Goal: Transaction & Acquisition: Obtain resource

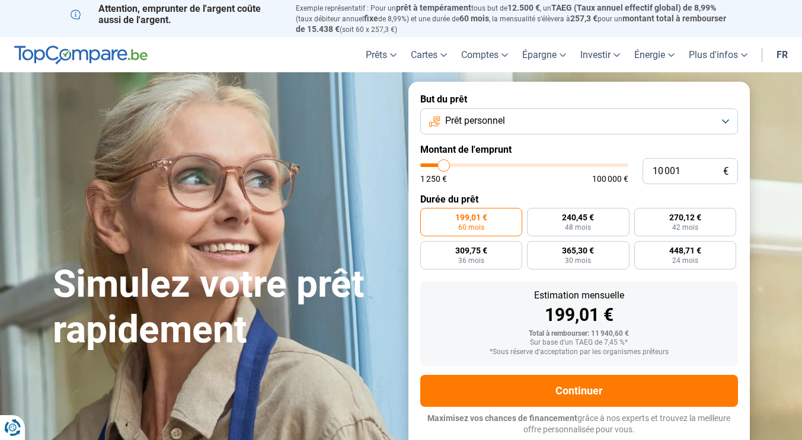
click at [466, 121] on span "Prêt personnel" at bounding box center [475, 120] width 60 height 13
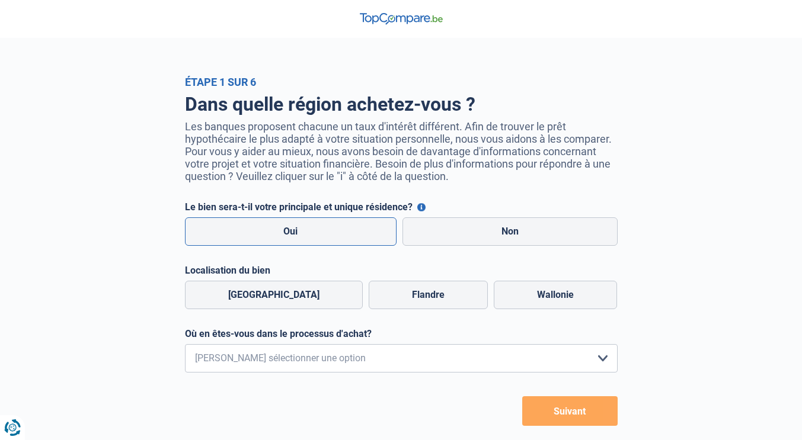
click at [282, 244] on label "Oui" at bounding box center [291, 232] width 212 height 28
click at [282, 244] on input "Oui" at bounding box center [291, 232] width 212 height 28
radio input "true"
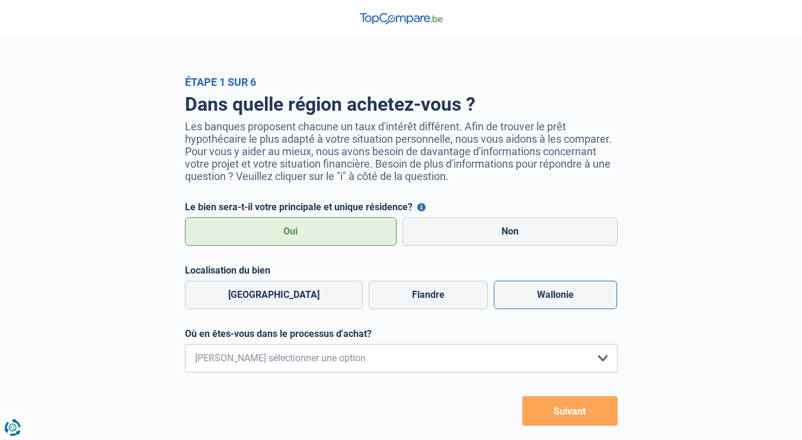
click at [536, 289] on label "Wallonie" at bounding box center [555, 295] width 123 height 28
click at [536, 289] on input "Wallonie" at bounding box center [555, 295] width 123 height 28
radio input "true"
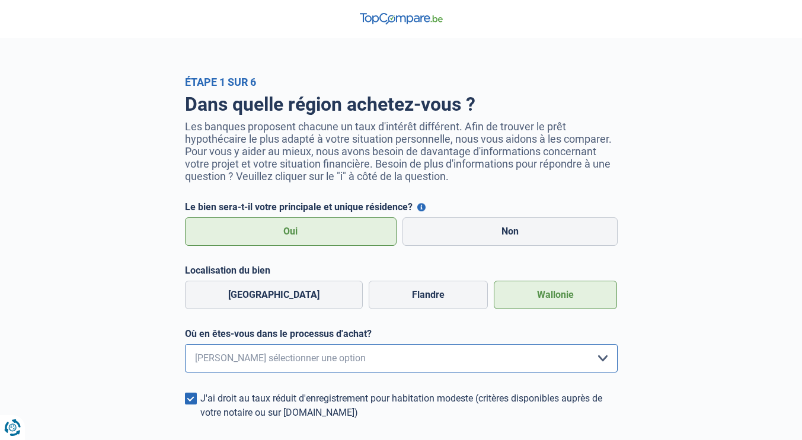
click at [337, 355] on select "Je me renseigne juste car je n'ai pas de projet d'achat concret actuellement Je…" at bounding box center [401, 358] width 433 height 28
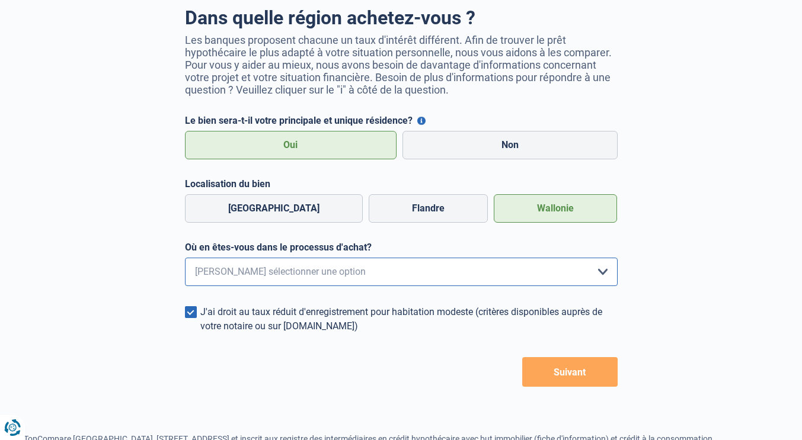
scroll to position [87, 0]
click at [327, 278] on select "Je me renseigne juste car je n'ai pas de projet d'achat concret actuellement Je…" at bounding box center [401, 271] width 433 height 28
select select "1c"
click at [185, 259] on select "Je me renseigne juste car je n'ai pas de projet d'achat concret actuellement Je…" at bounding box center [401, 271] width 433 height 28
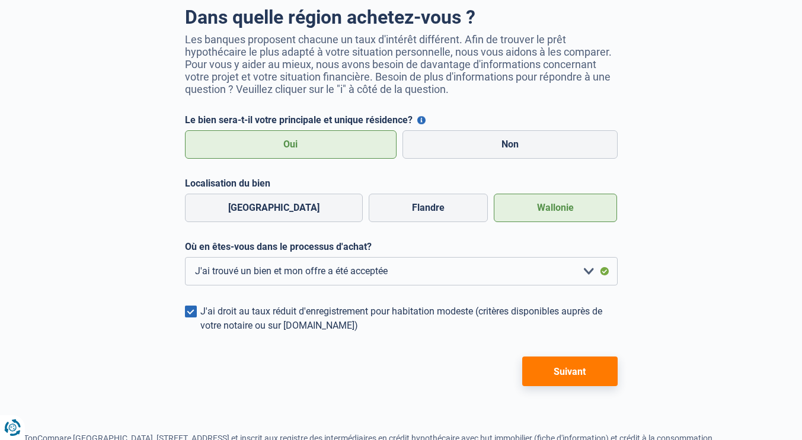
click at [550, 372] on button "Suivant" at bounding box center [569, 372] width 95 height 30
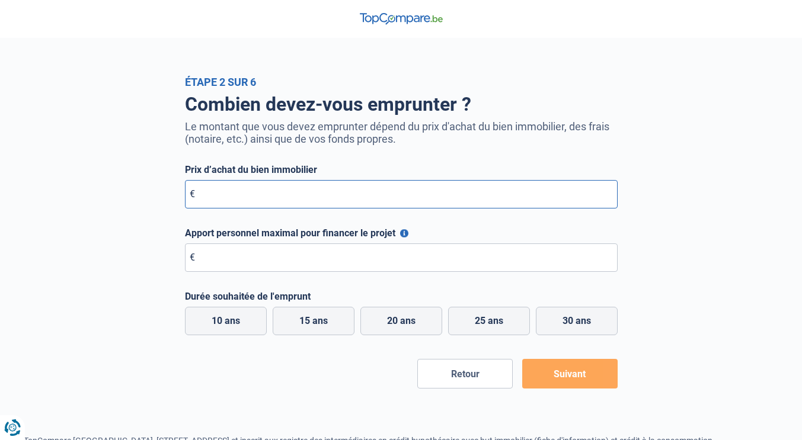
click at [230, 187] on input "Prix d’achat du bien immobilier" at bounding box center [401, 194] width 433 height 28
type input "450.000"
click at [285, 263] on input "Apport personnel maximal pour financer le projet" at bounding box center [401, 258] width 433 height 28
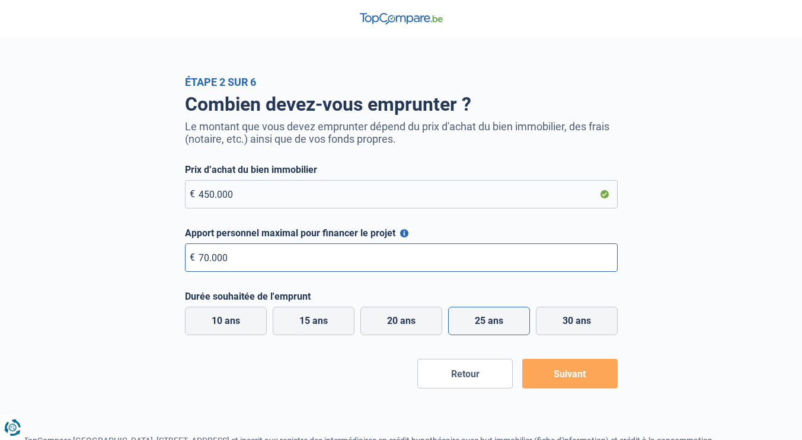
type input "70.000"
click at [498, 325] on label "25 ans" at bounding box center [489, 321] width 82 height 28
click at [498, 325] on input "25 ans" at bounding box center [489, 321] width 82 height 28
radio input "true"
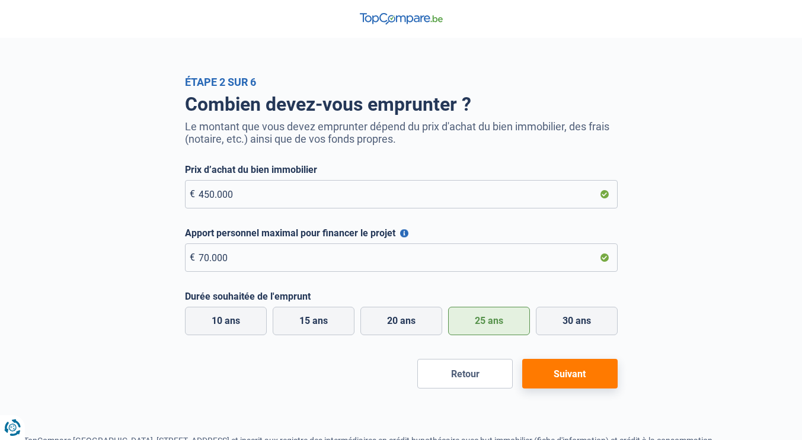
click at [561, 391] on div "Étape 2 sur 6 Combien devez-vous emprunter ? Le montant que vous devez emprunte…" at bounding box center [401, 220] width 802 height 440
click at [576, 375] on button "Suivant" at bounding box center [569, 374] width 95 height 30
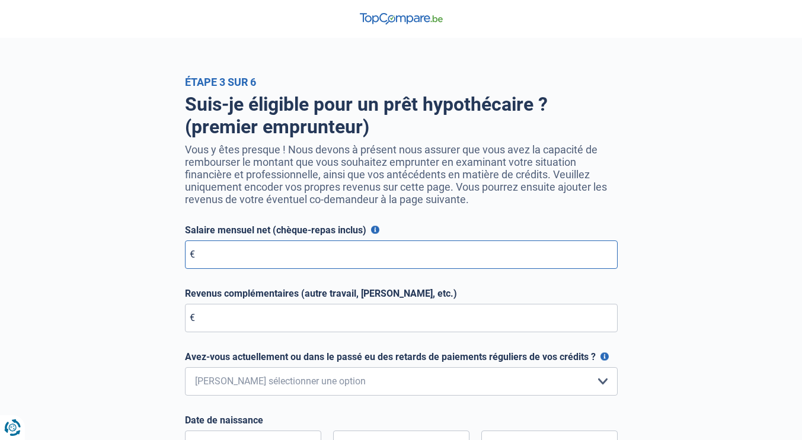
click at [257, 250] on input "Salaire mensuel net (chèque-repas inclus)" at bounding box center [401, 255] width 433 height 28
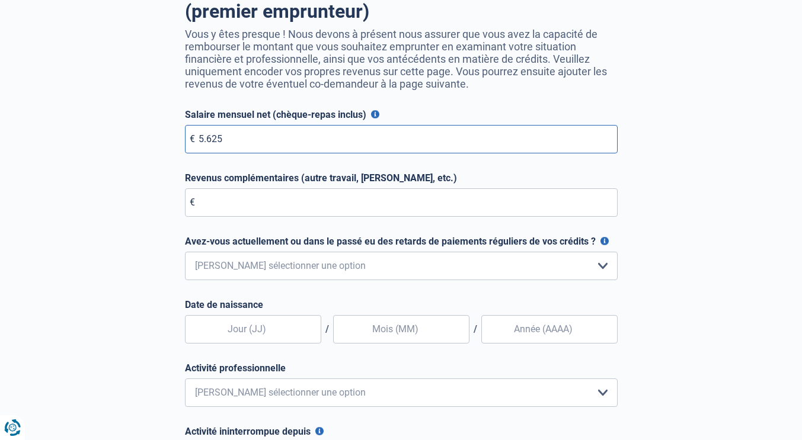
scroll to position [117, 0]
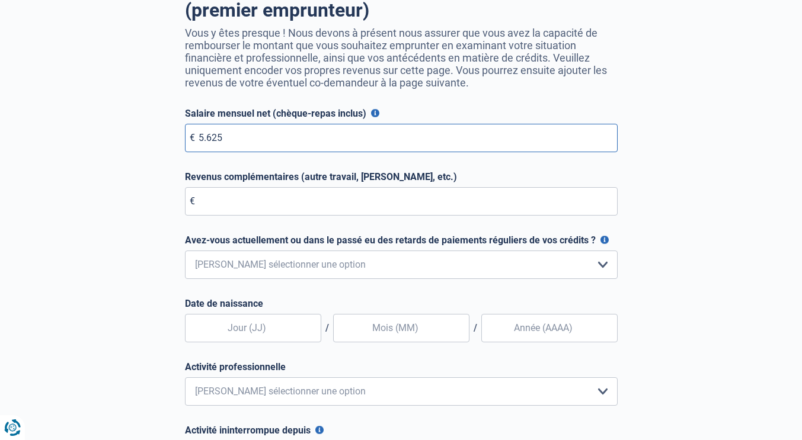
type input "5.625"
click at [264, 263] on select "Non, jamais Oui mais j'ai tout remboursé il y a moins d'un an Oui mais cela fai…" at bounding box center [401, 265] width 433 height 28
select select "0"
click at [185, 252] on select "Non, jamais Oui mais j'ai tout remboursé il y a moins d'un an Oui mais cela fai…" at bounding box center [401, 265] width 433 height 28
click at [253, 332] on input "text" at bounding box center [253, 328] width 136 height 28
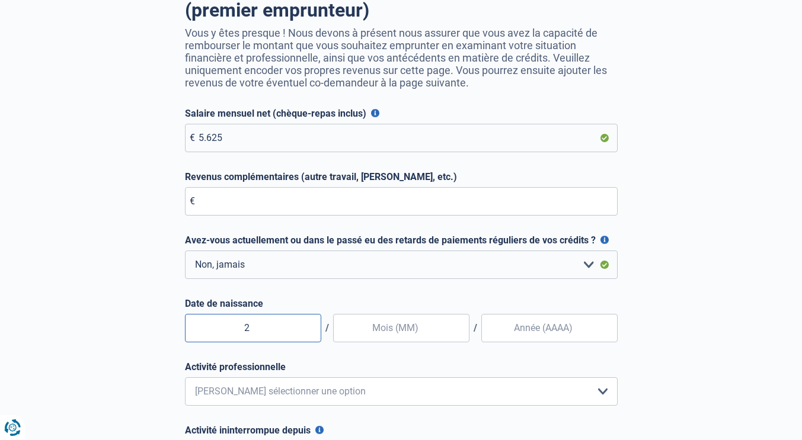
type input "20"
type input "06"
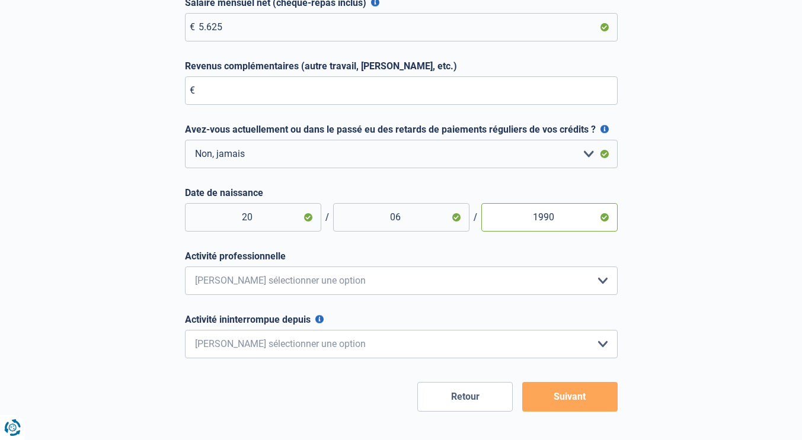
scroll to position [227, 0]
type input "1990"
click at [273, 276] on select "Employé privé Ouvrier Fonctionnaire Indépendant Dirigeant d'entreprise Pensionn…" at bounding box center [401, 281] width 433 height 28
select select "privateEmployee"
click at [185, 268] on select "Employé privé Ouvrier Fonctionnaire Indépendant Dirigeant d'entreprise Pensionn…" at bounding box center [401, 281] width 433 height 28
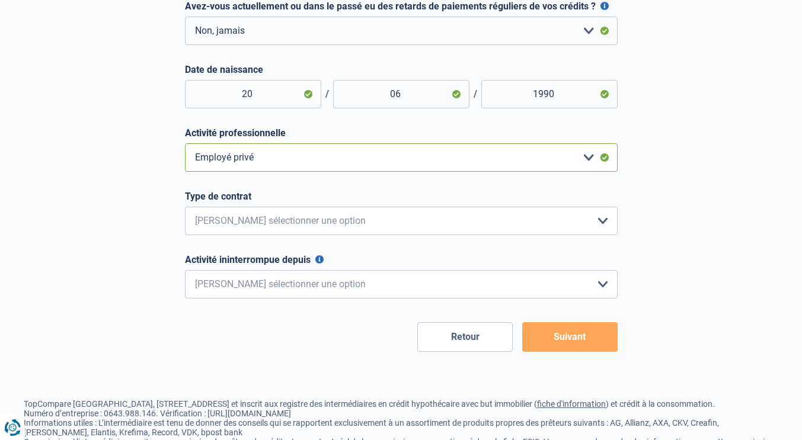
scroll to position [350, 0]
click at [258, 220] on select "Intérimaire Contrat à Durée Indéterminée Contrat à Durée Déterminée Veuillez sé…" at bounding box center [401, 221] width 433 height 28
select select "permanent"
click at [185, 209] on select "Intérimaire Contrat à Durée Indéterminée Contrat à Durée Déterminée Veuillez sé…" at bounding box center [401, 221] width 433 height 28
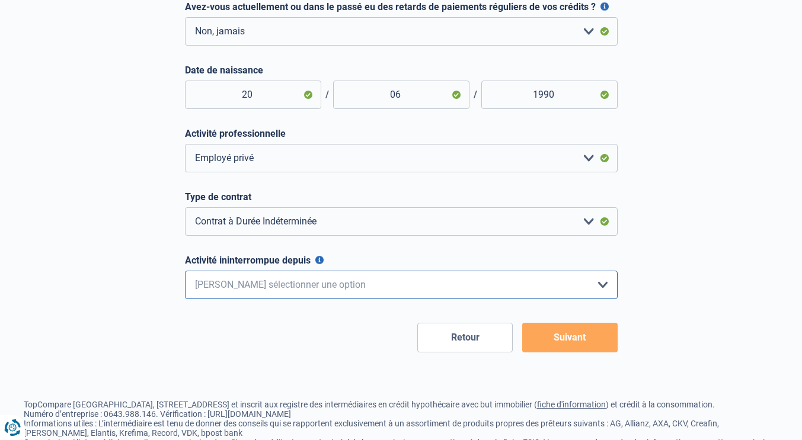
click at [239, 287] on select "< 6 mois 6 - 12 mois 12 - 24 mois 24 - 36 mois > 36 mois Veuillez sélectionner …" at bounding box center [401, 285] width 433 height 28
select select "more36"
click at [185, 272] on select "< 6 mois 6 - 12 mois 12 - 24 mois 24 - 36 mois > 36 mois Veuillez sélectionner …" at bounding box center [401, 285] width 433 height 28
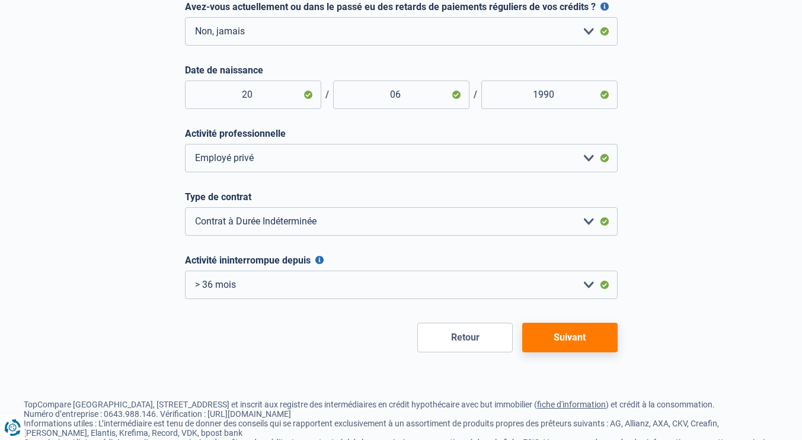
click at [577, 330] on button "Suivant" at bounding box center [569, 338] width 95 height 30
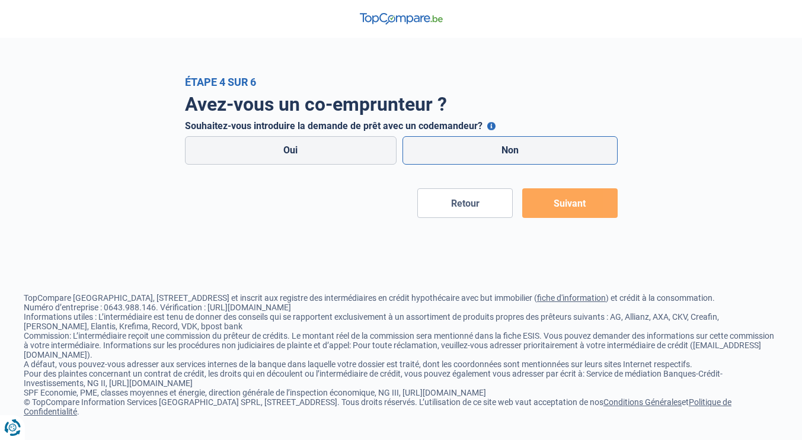
click at [533, 150] on label "Non" at bounding box center [509, 150] width 215 height 28
click at [533, 150] on input "Non" at bounding box center [509, 150] width 215 height 28
radio input "true"
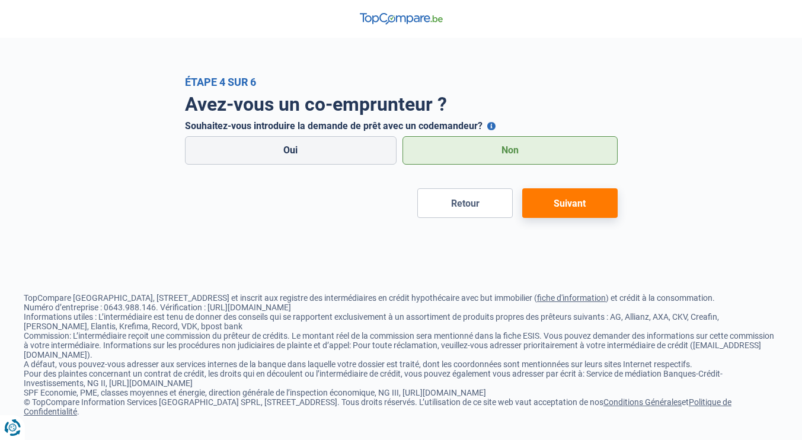
click at [586, 196] on button "Suivant" at bounding box center [569, 203] width 95 height 30
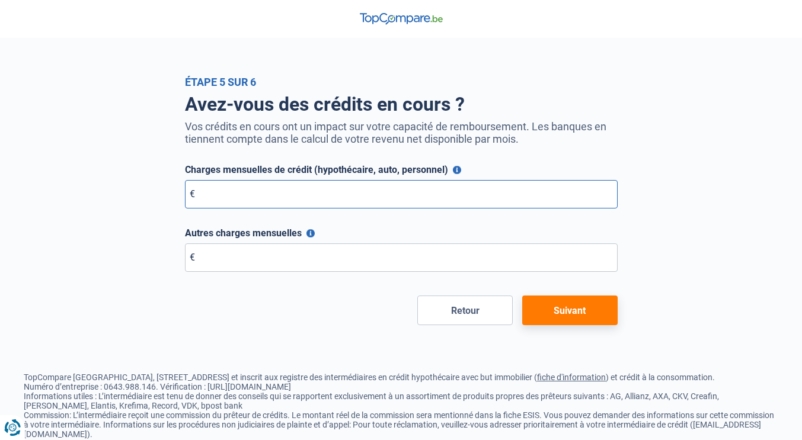
click at [286, 184] on input "Charges mensuelles de crédit (hypothécaire, auto, personnel)" at bounding box center [401, 194] width 433 height 28
type input "154"
click at [558, 321] on button "Suivant" at bounding box center [569, 311] width 95 height 30
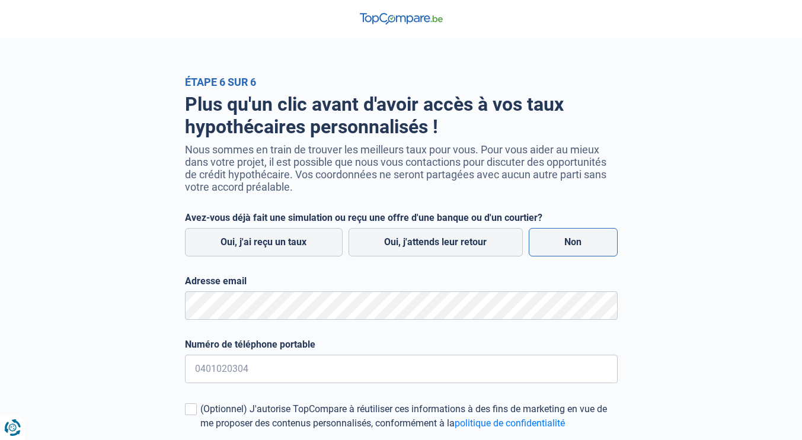
click at [561, 247] on label "Non" at bounding box center [573, 242] width 89 height 28
click at [561, 247] on input "Non" at bounding box center [573, 242] width 89 height 28
radio input "true"
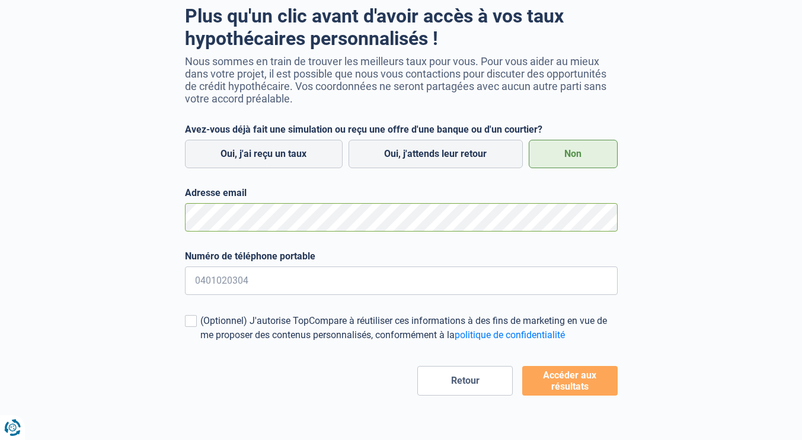
scroll to position [88, 0]
click at [577, 378] on button "Accéder aux résultats" at bounding box center [569, 382] width 95 height 30
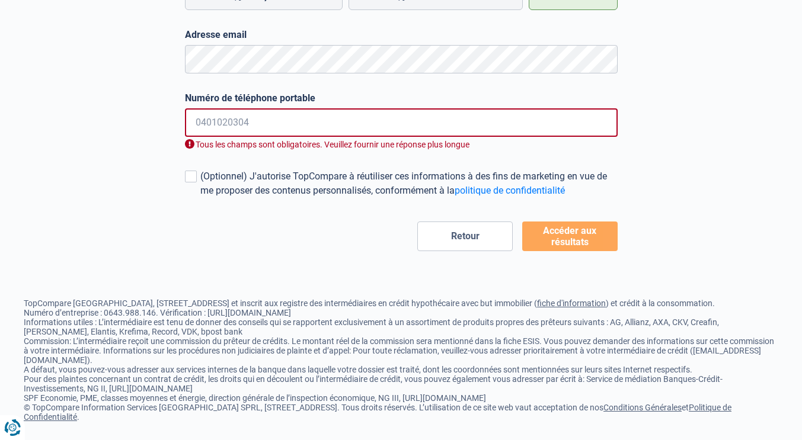
scroll to position [247, 0]
click at [222, 123] on input "Numéro de téléphone portable" at bounding box center [401, 122] width 433 height 28
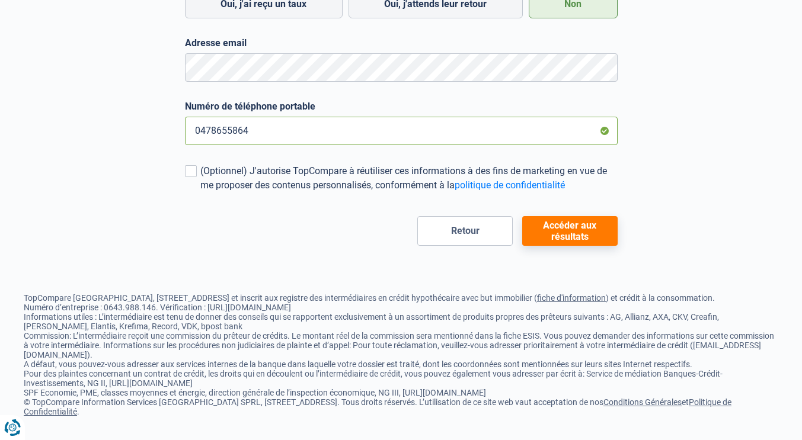
type input "0478655864"
click at [568, 234] on button "Accéder aux résultats" at bounding box center [569, 231] width 95 height 30
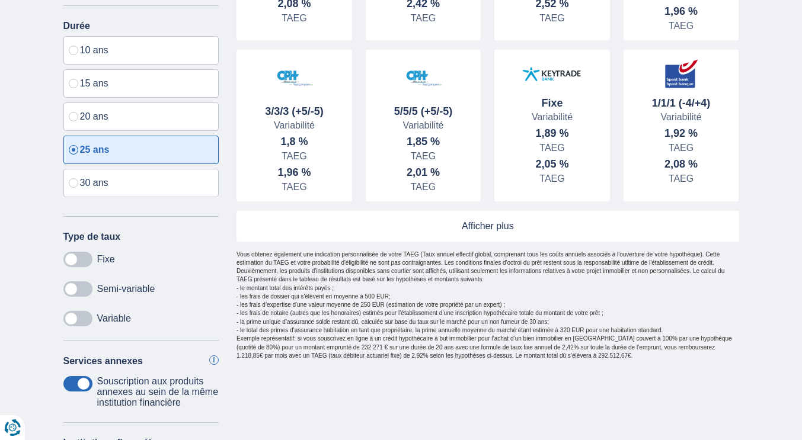
scroll to position [472, 0]
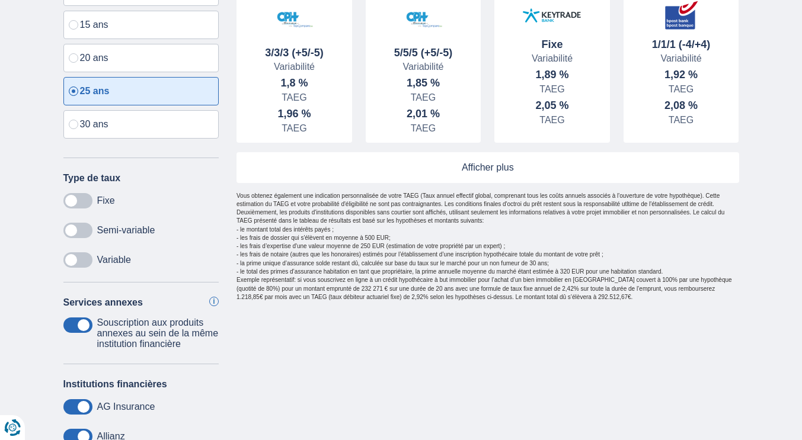
click at [72, 202] on span at bounding box center [77, 200] width 29 height 15
click at [0, 0] on input "checkbox" at bounding box center [0, 0] width 0 height 0
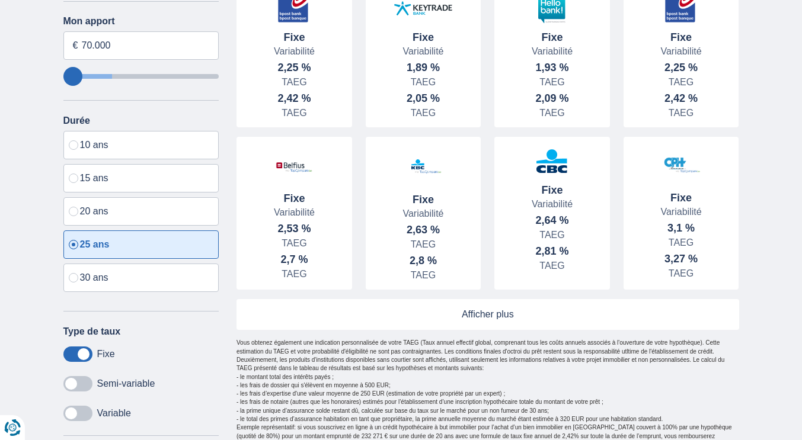
scroll to position [319, 0]
click at [462, 324] on link at bounding box center [487, 314] width 503 height 31
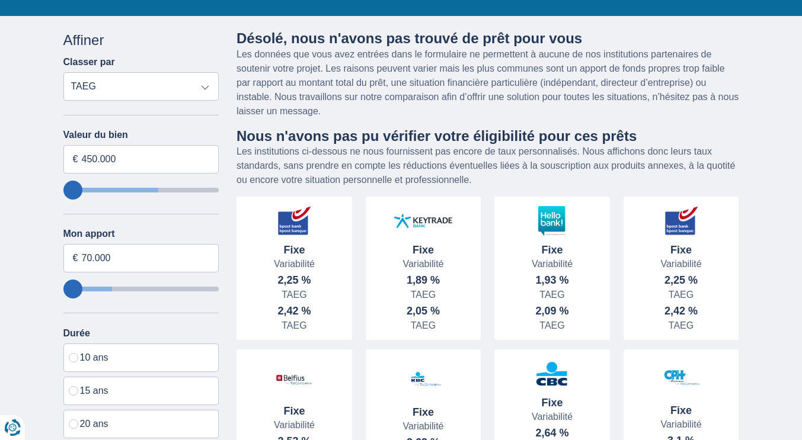
scroll to position [102, 0]
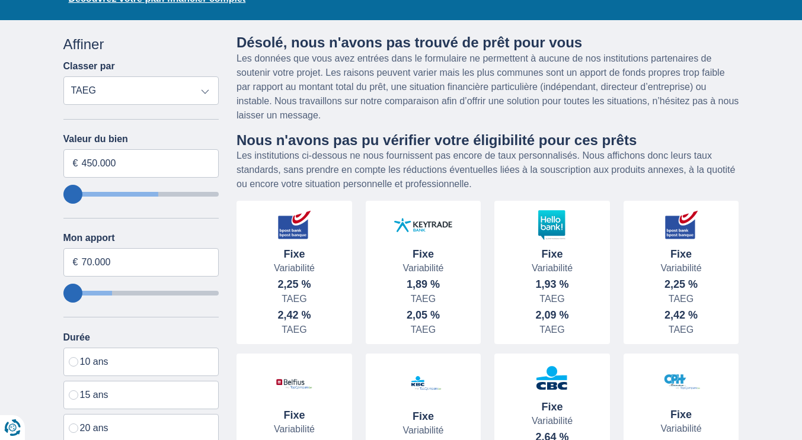
click at [205, 85] on select "Remboursement total TAEG Remboursement mensuel TAEG" at bounding box center [141, 90] width 156 height 28
select select "mrp+"
click at [63, 76] on select "Remboursement total TAEG Remboursement mensuel TAEG" at bounding box center [141, 90] width 156 height 28
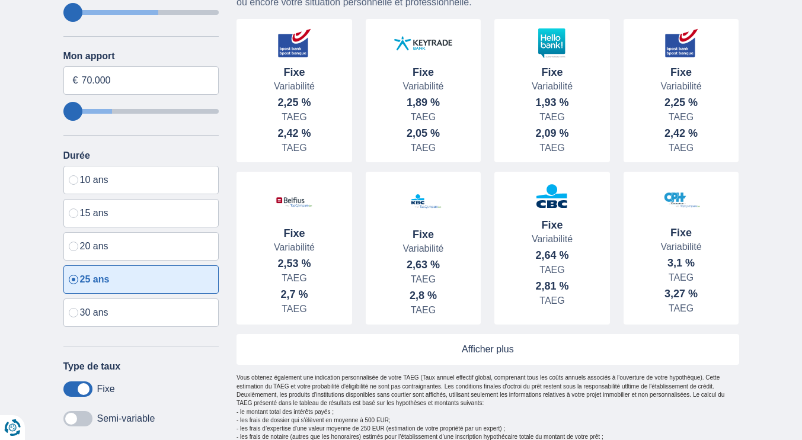
scroll to position [283, 0]
click at [479, 367] on div "Désolé, nous n'avons pas trouvé de prêt pour vous Les données que vous avez ent…" at bounding box center [487, 169] width 503 height 632
click at [483, 357] on link at bounding box center [487, 350] width 503 height 31
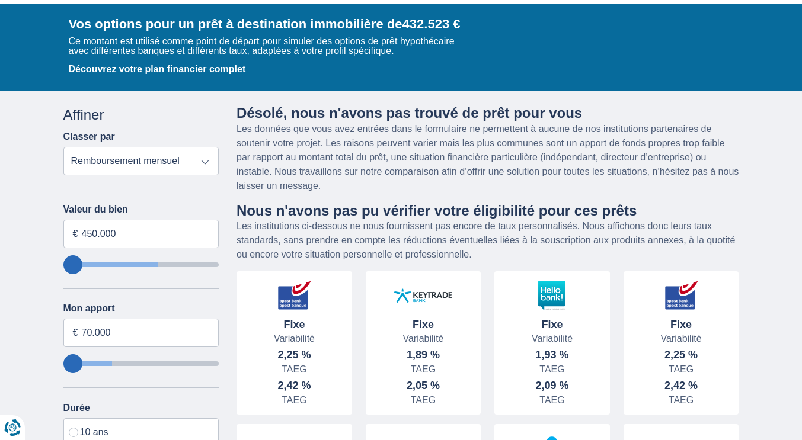
scroll to position [15, 0]
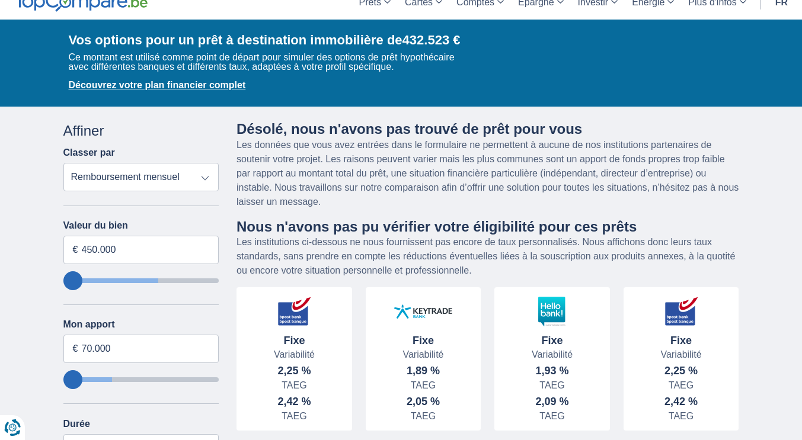
click at [199, 83] on button "Découvrez votre plan financier complet" at bounding box center [157, 86] width 177 height 14
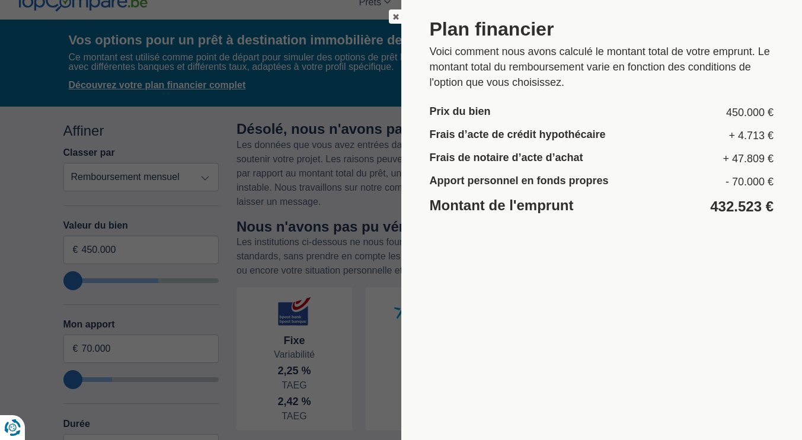
click at [392, 18] on div at bounding box center [396, 16] width 14 height 14
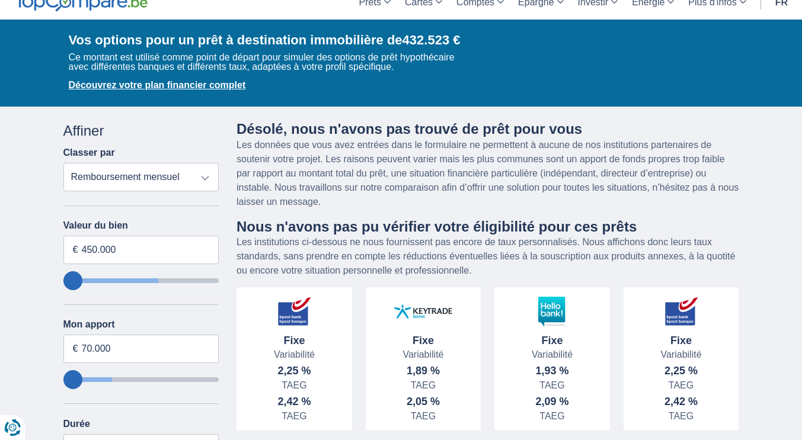
click at [140, 86] on button "Découvrez votre plan financier complet" at bounding box center [157, 86] width 177 height 14
